Goal: Task Accomplishment & Management: Manage account settings

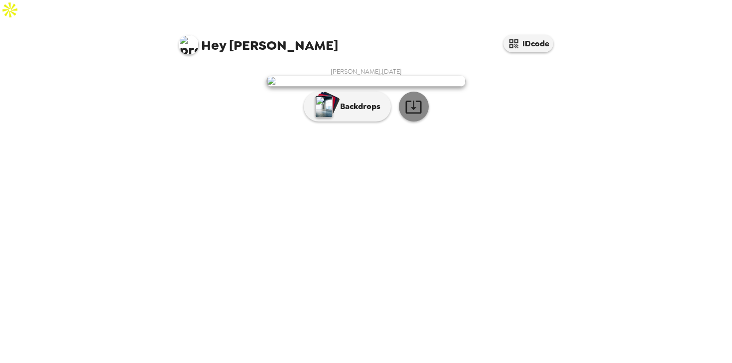
click at [418, 116] on icon "button" at bounding box center [413, 106] width 17 height 17
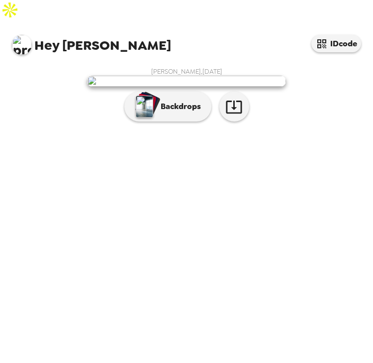
click at [1, 102] on div "[PERSON_NAME] , [DATE] Backdrops" at bounding box center [186, 96] width 373 height 69
